Goal: Find specific page/section: Find specific page/section

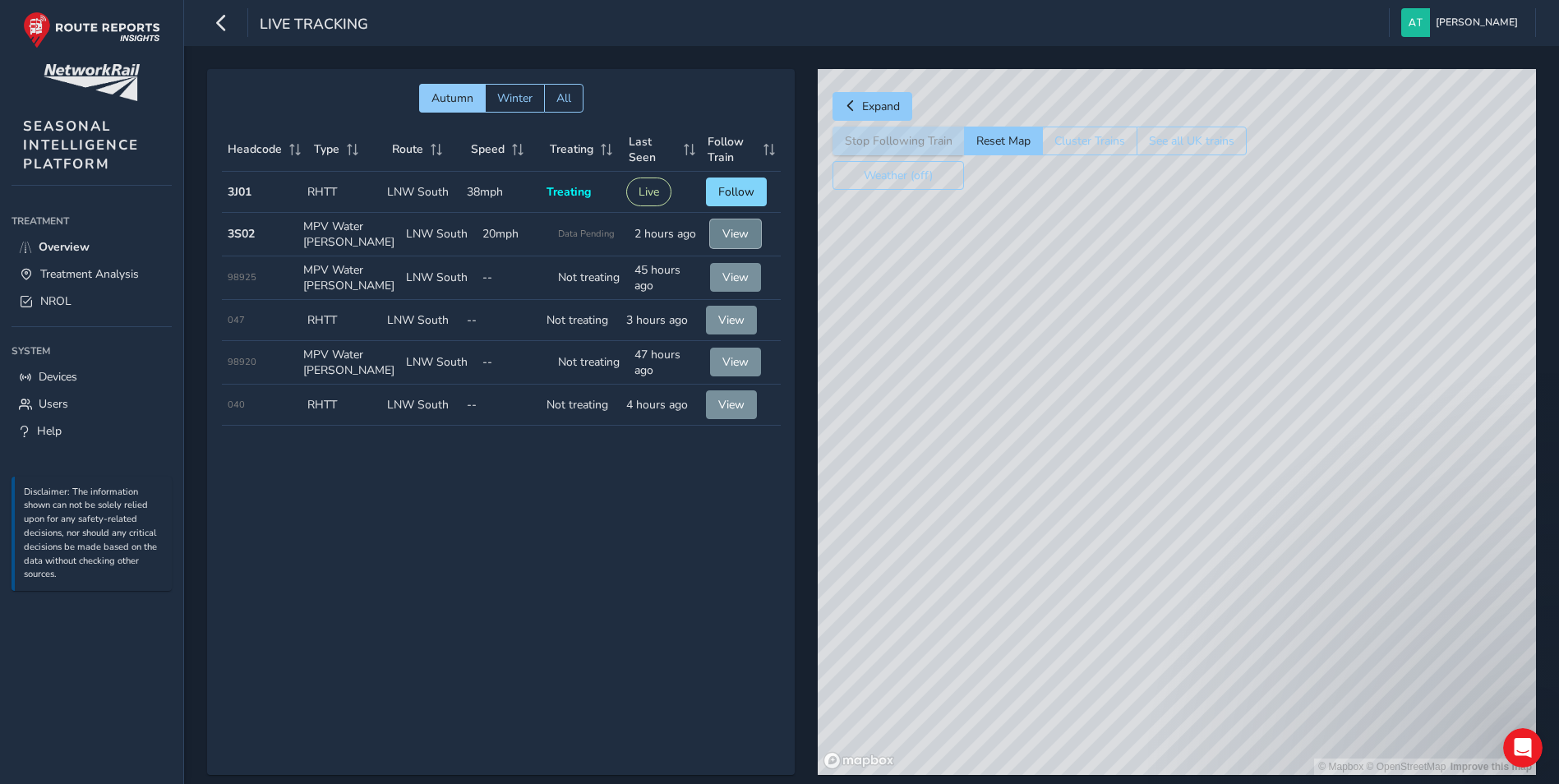
click at [730, 238] on span "View" at bounding box center [736, 234] width 26 height 16
click at [45, 300] on span "NROL" at bounding box center [56, 301] width 31 height 16
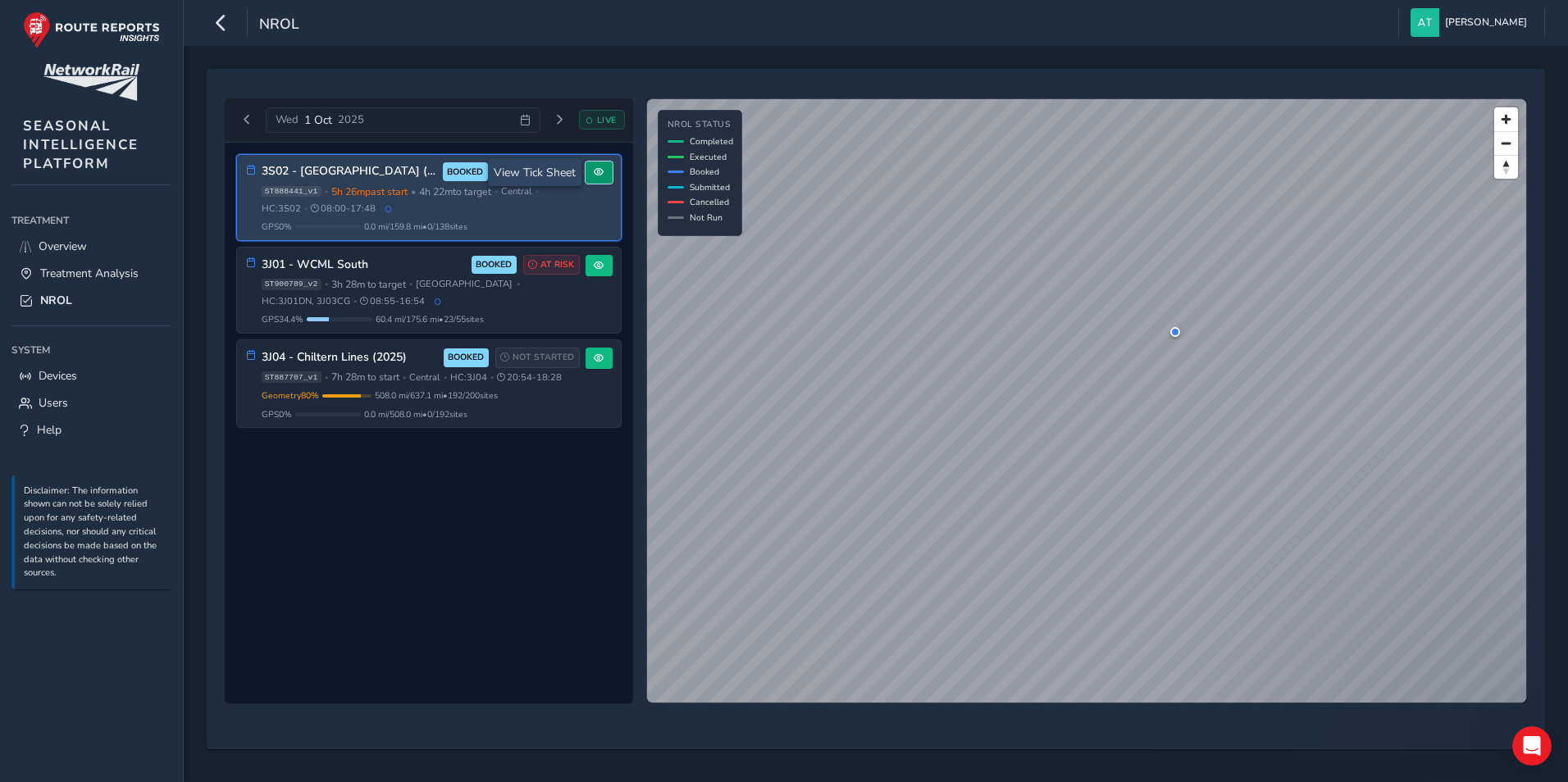
click at [598, 175] on span at bounding box center [599, 172] width 10 height 10
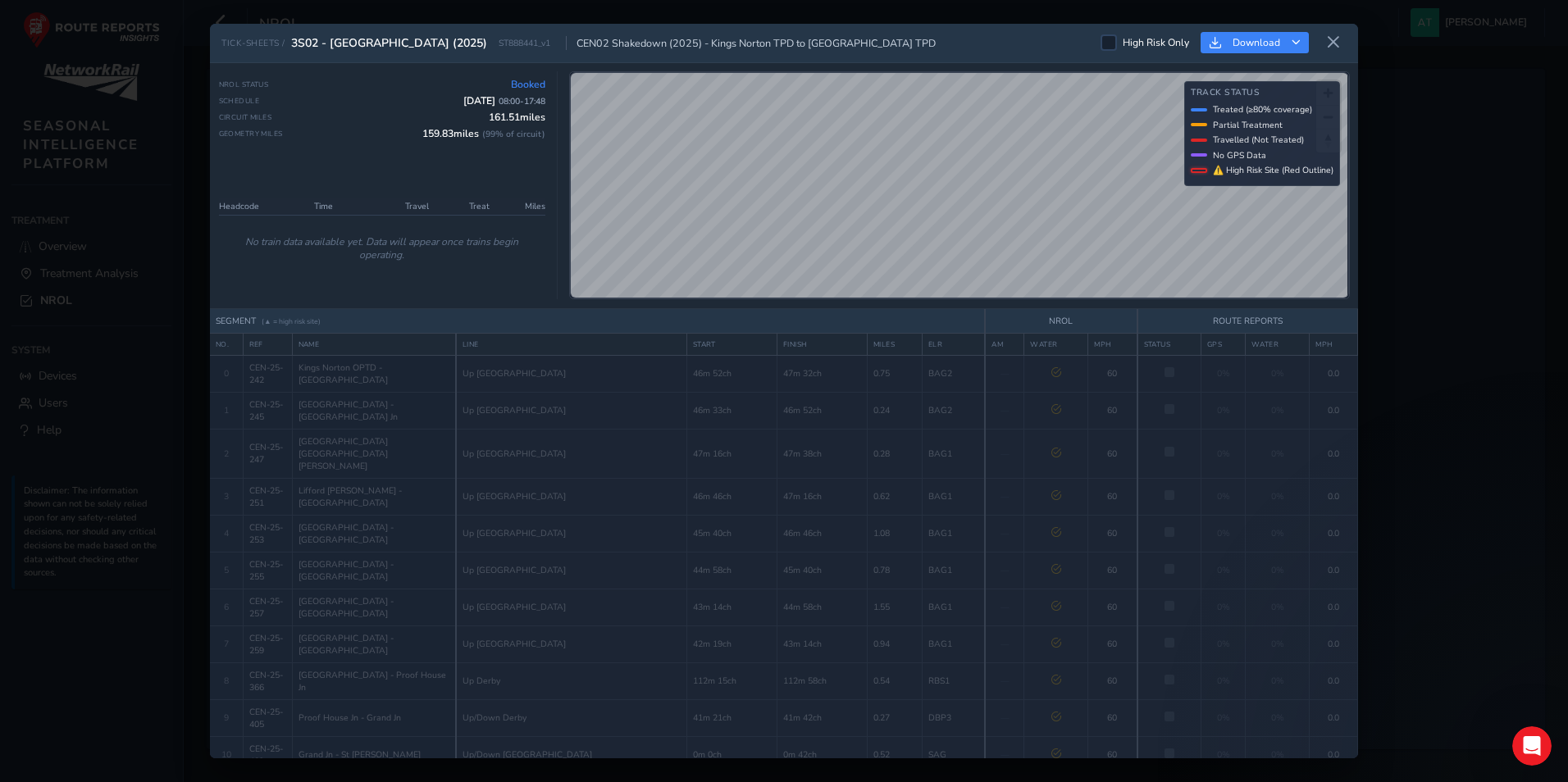
drag, startPoint x: 1337, startPoint y: 36, endPoint x: 1068, endPoint y: 63, distance: 270.4
click at [1330, 40] on icon at bounding box center [1334, 43] width 15 height 15
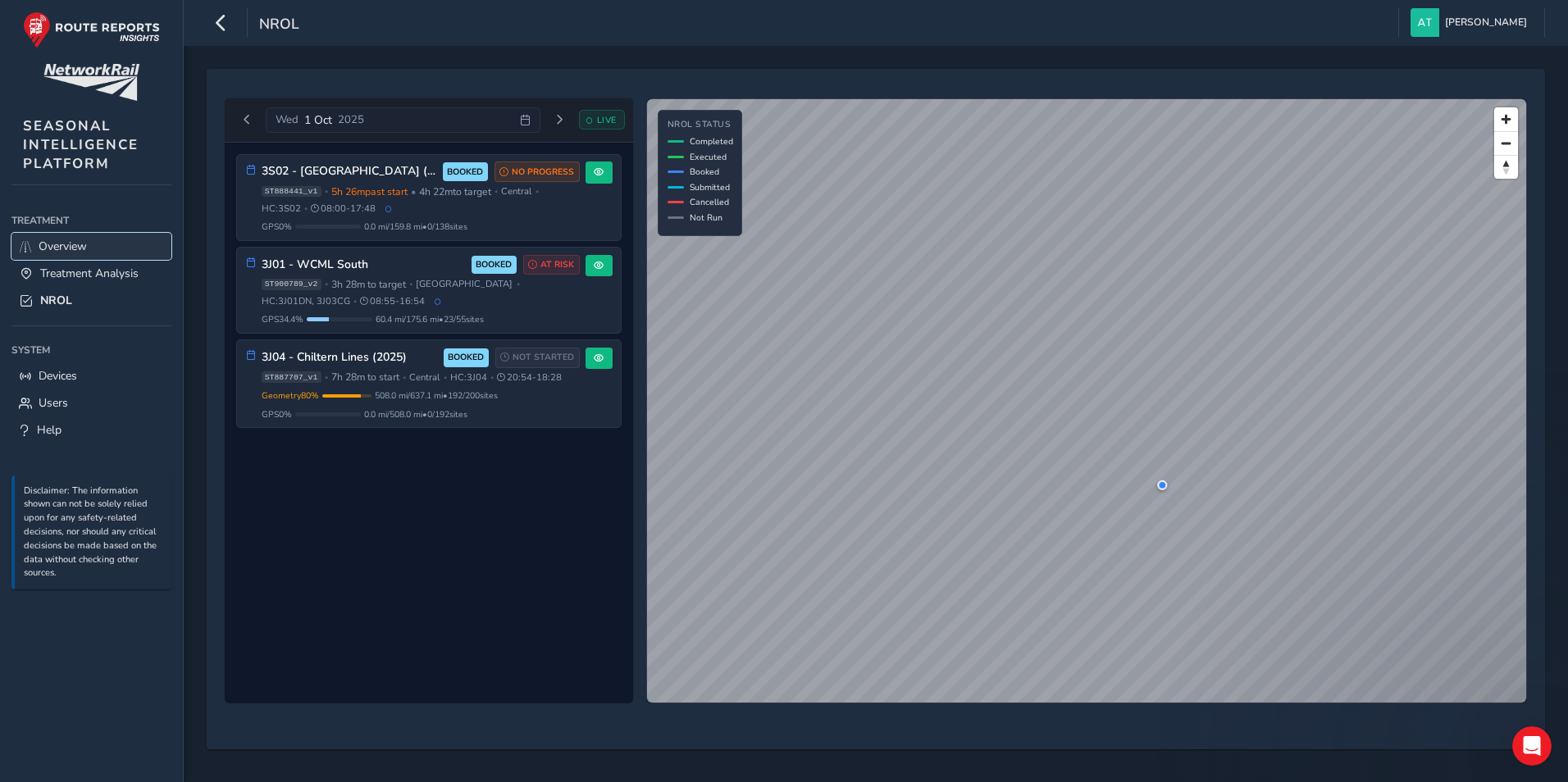
click at [104, 249] on link "Overview" at bounding box center [91, 246] width 160 height 27
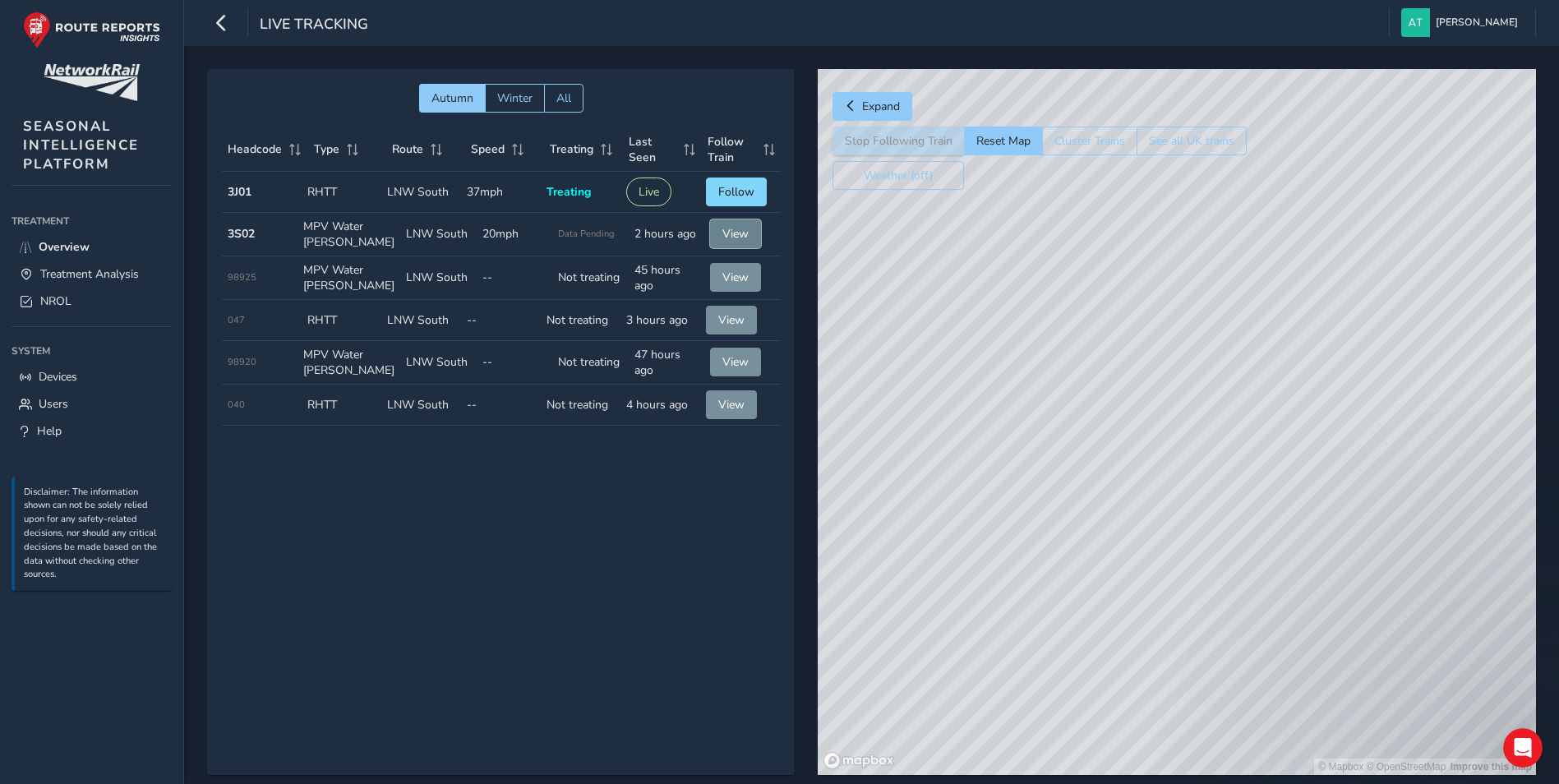
click at [733, 239] on span "View" at bounding box center [736, 234] width 26 height 16
click at [74, 307] on link "NROL" at bounding box center [92, 301] width 160 height 27
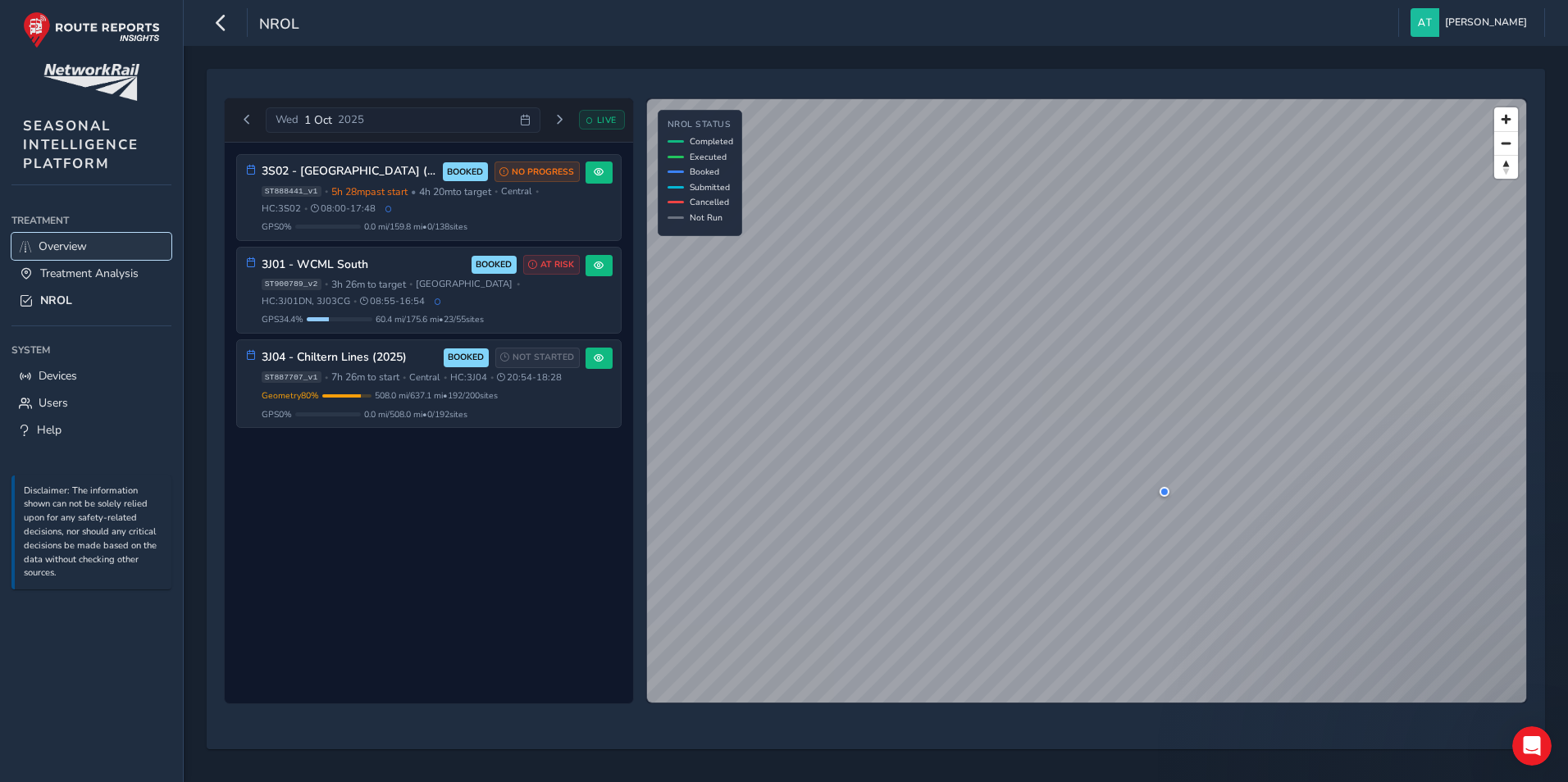
click at [72, 249] on span "Overview" at bounding box center [63, 246] width 49 height 16
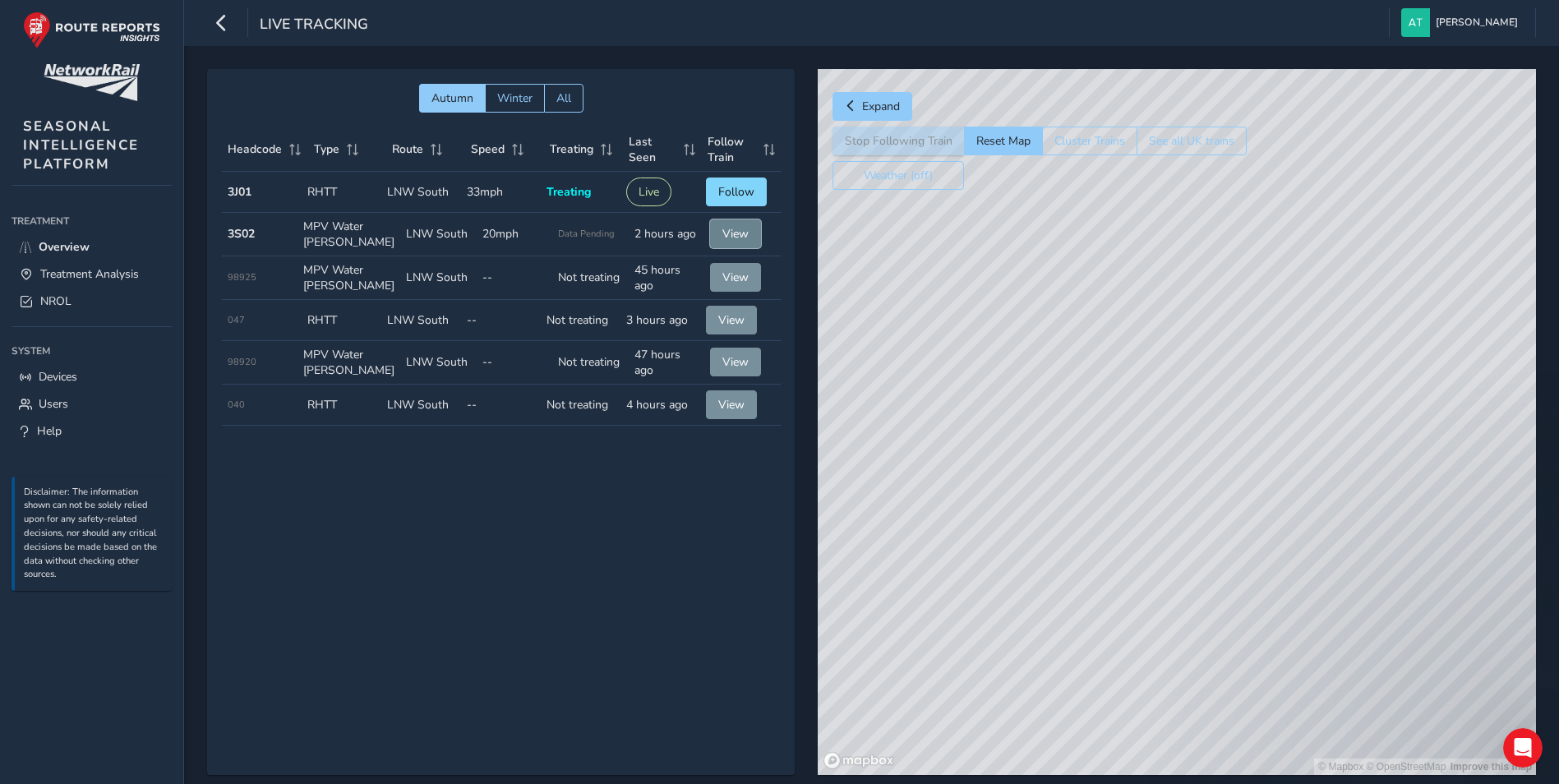
click at [738, 229] on span "View" at bounding box center [736, 234] width 26 height 16
drag, startPoint x: 461, startPoint y: 515, endPoint x: 787, endPoint y: 163, distance: 479.8
click at [461, 514] on div "Autumn Winter All Headcode Type Route Speed Treating Last Seen Follow Train Hea…" at bounding box center [501, 423] width 588 height 706
click at [555, 510] on div "Autumn Winter All Headcode Type Route Speed Treating Last Seen Follow Train Hea…" at bounding box center [501, 423] width 588 height 706
click at [83, 275] on span "Treatment Analysis" at bounding box center [90, 274] width 99 height 16
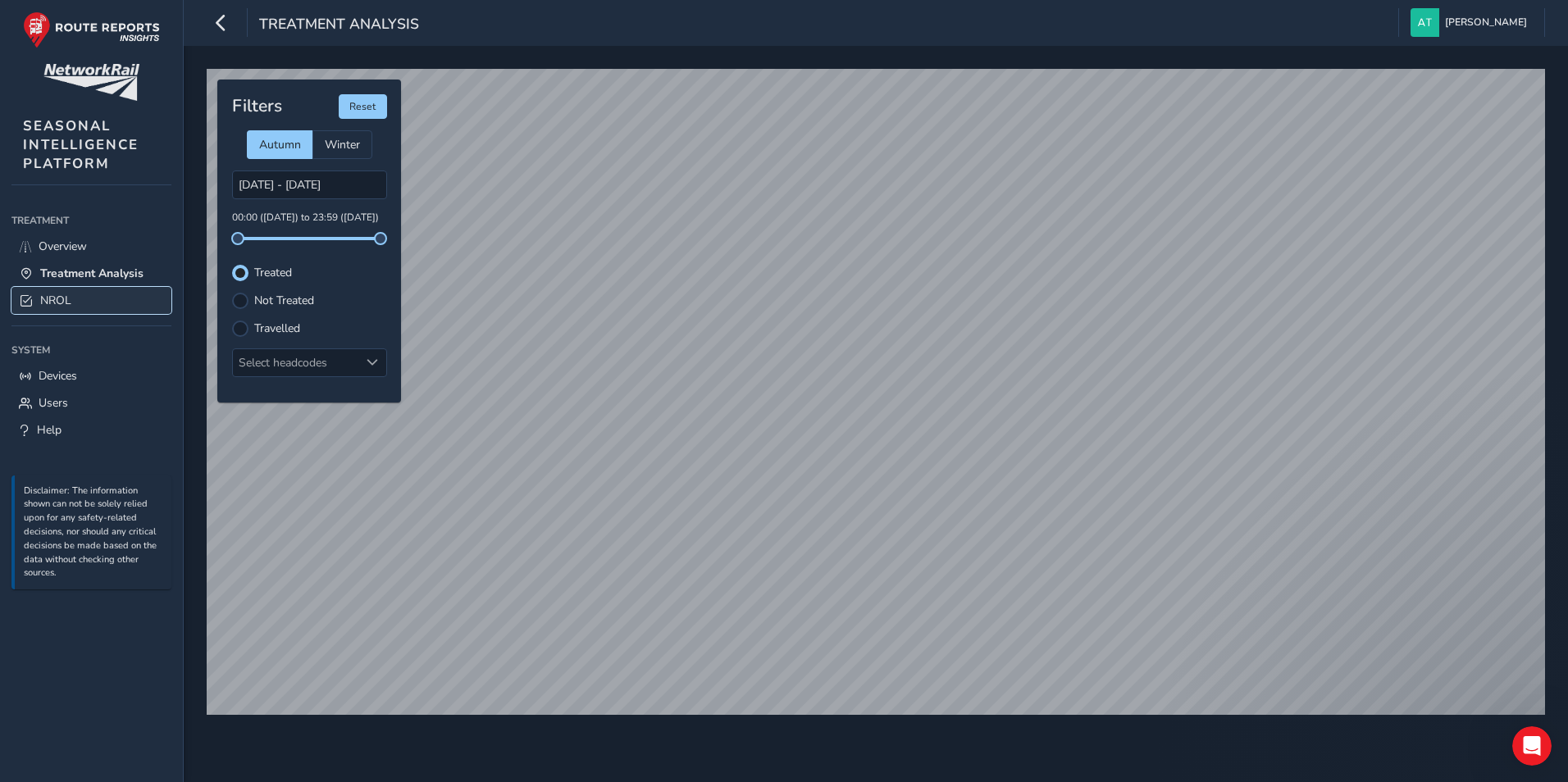
click at [61, 301] on span "NROL" at bounding box center [56, 300] width 31 height 16
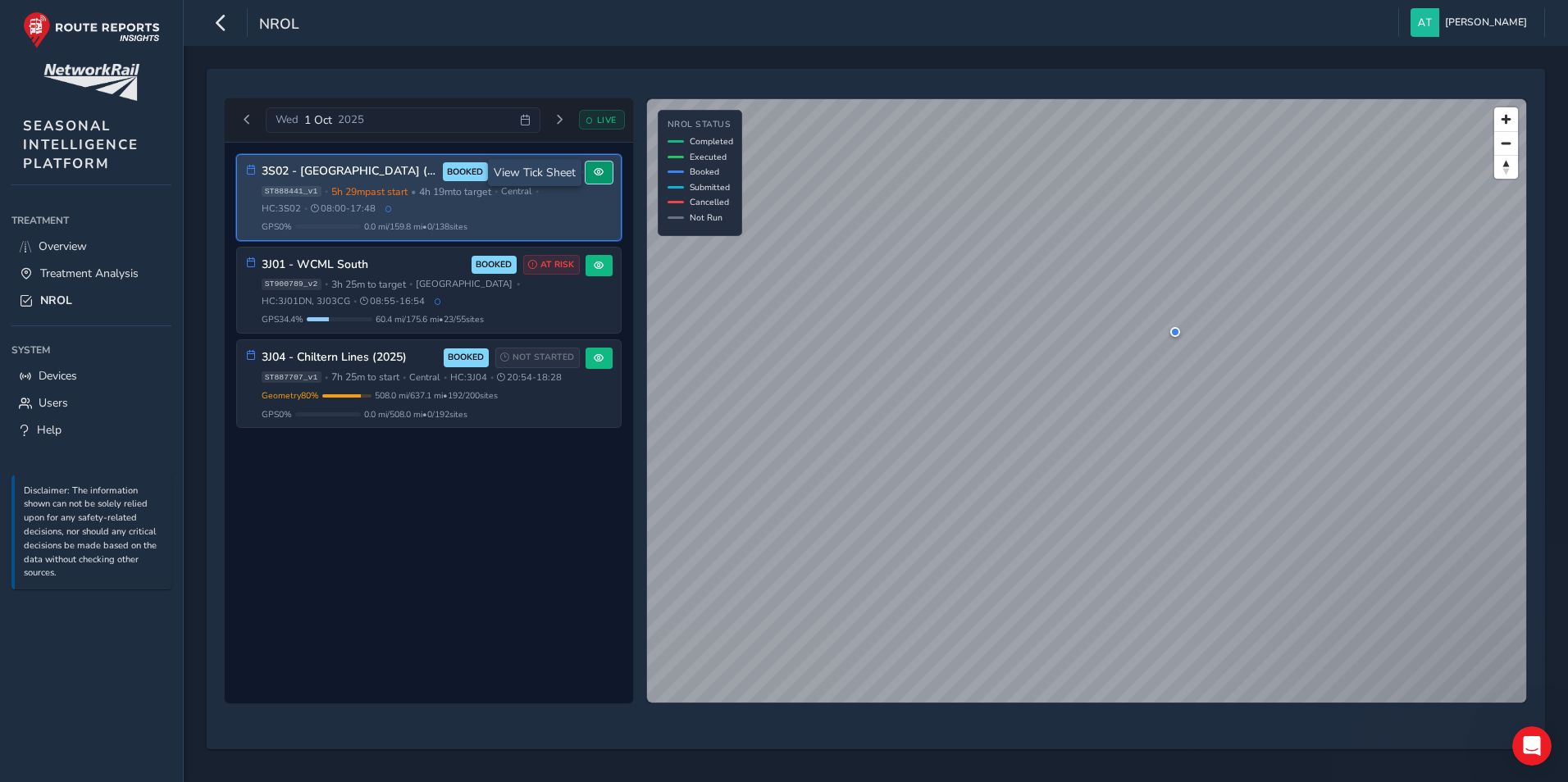
click at [591, 179] on button at bounding box center [599, 172] width 27 height 22
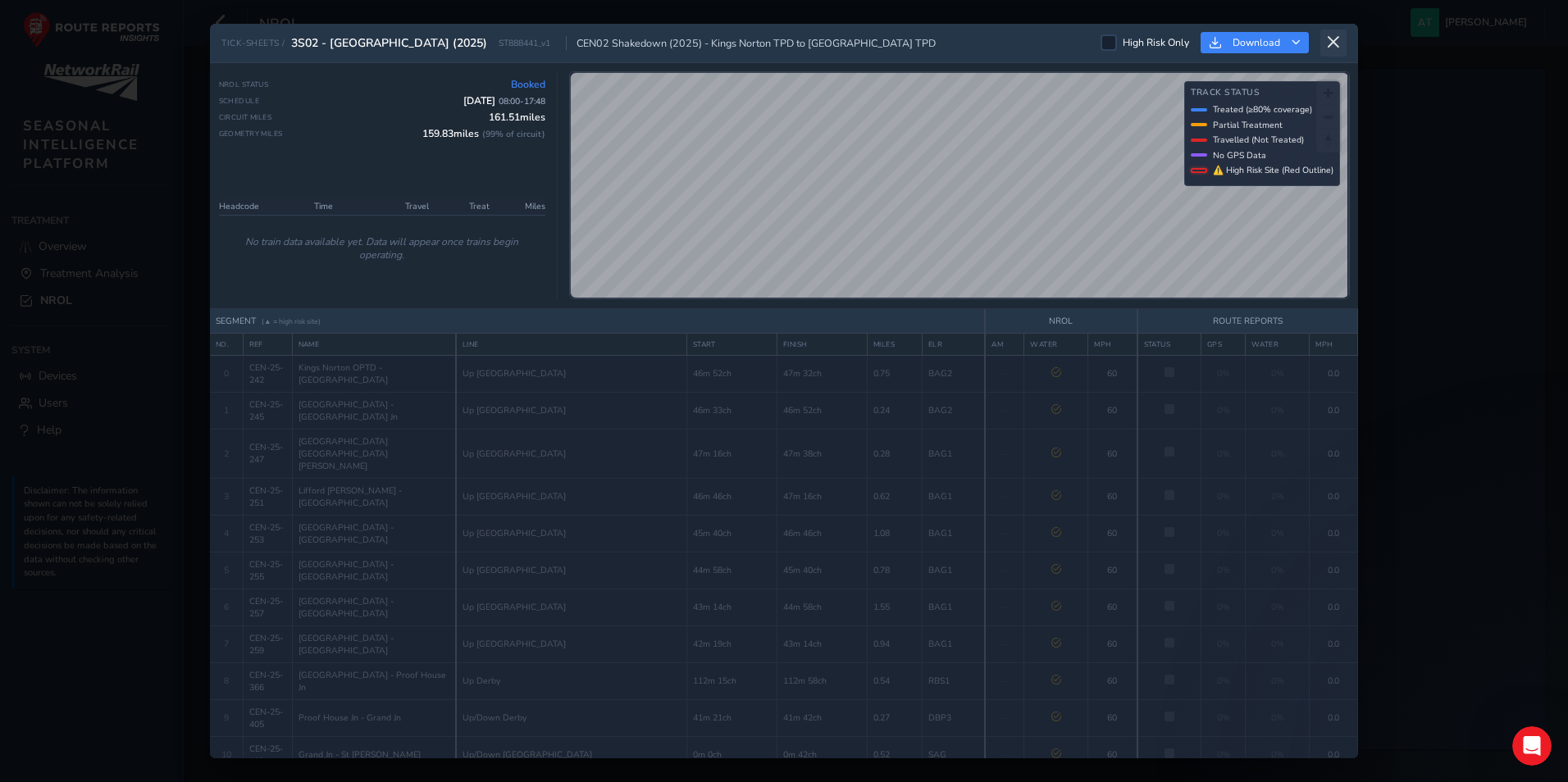
click at [1337, 38] on icon at bounding box center [1334, 43] width 15 height 15
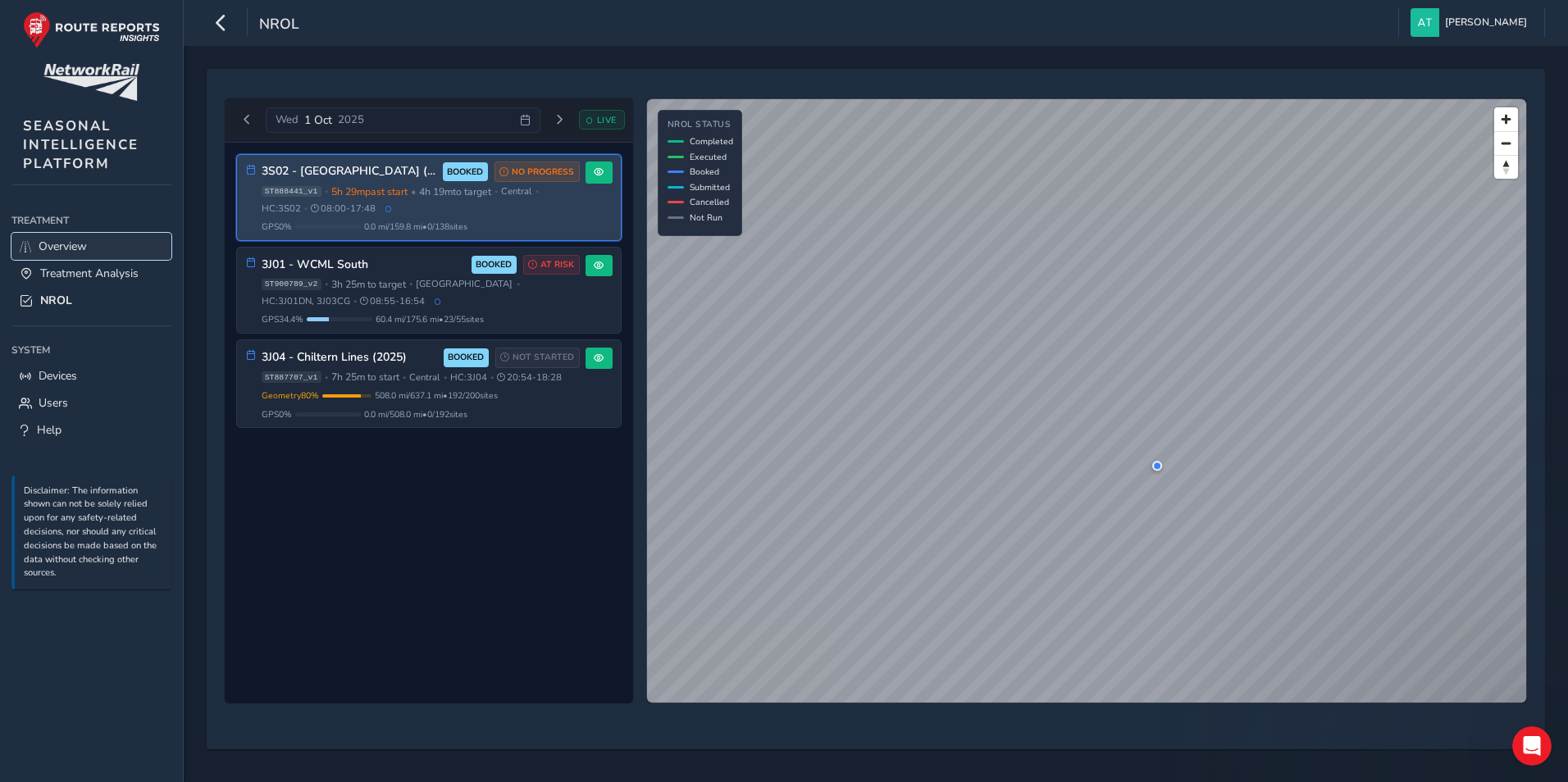
click at [111, 246] on link "Overview" at bounding box center [91, 246] width 160 height 27
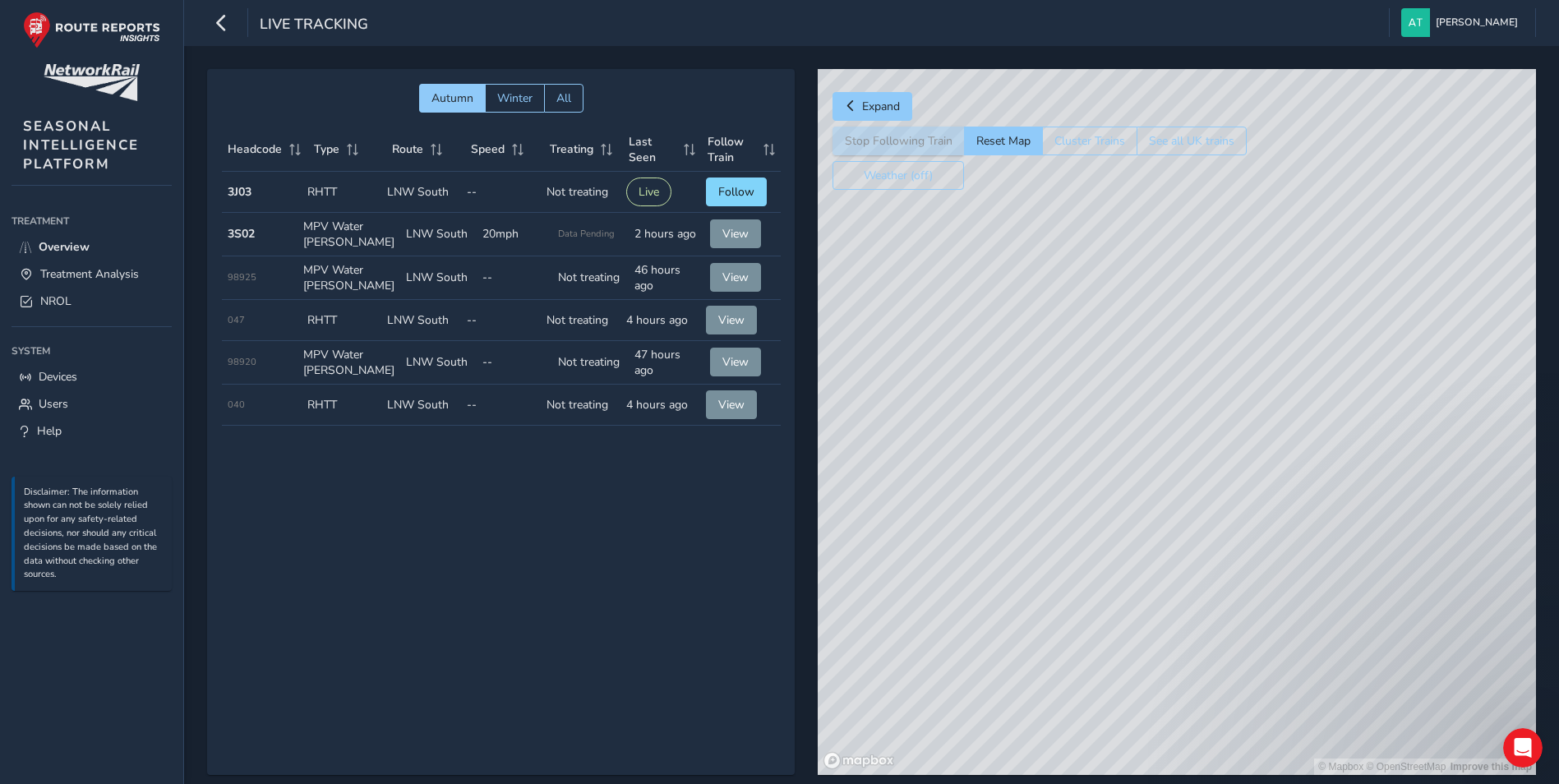
click at [234, 232] on strong "3S02" at bounding box center [241, 234] width 27 height 16
click at [519, 220] on td "Speed 20mph" at bounding box center [515, 234] width 77 height 44
